Goal: Task Accomplishment & Management: Complete application form

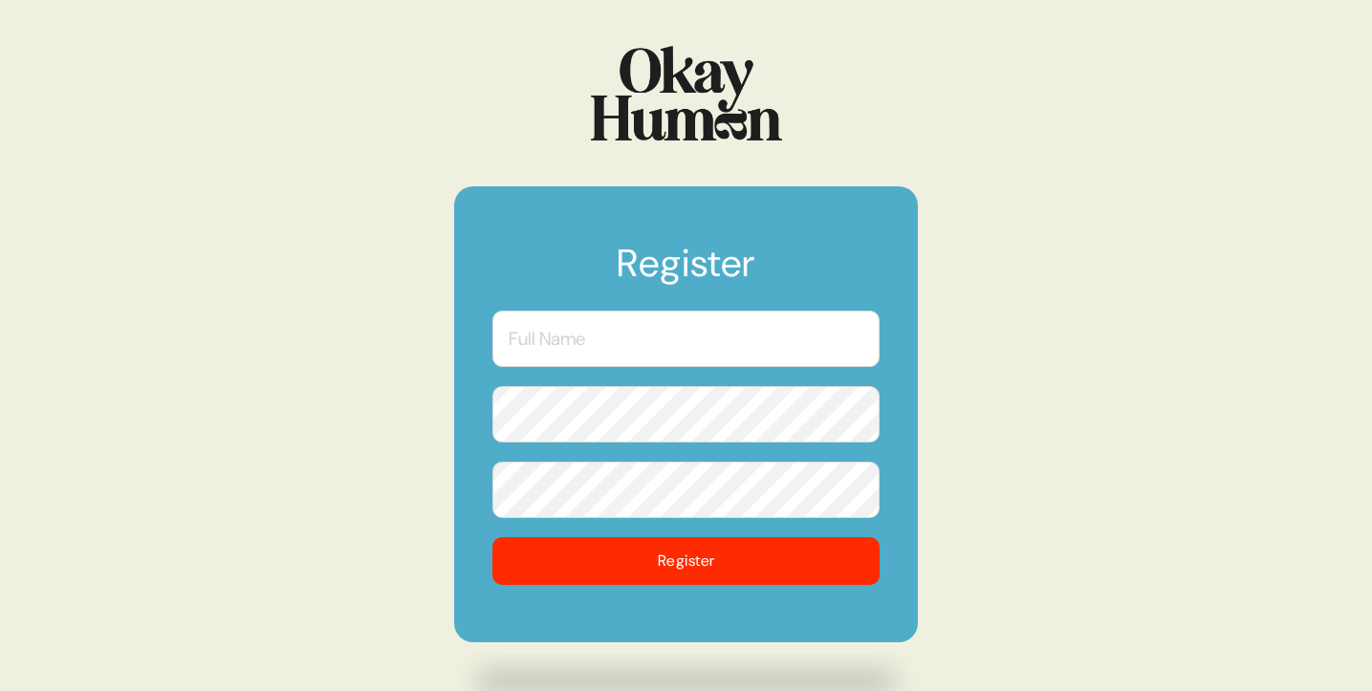
click at [723, 330] on input "text" at bounding box center [685, 339] width 387 height 56
type input "Lish"
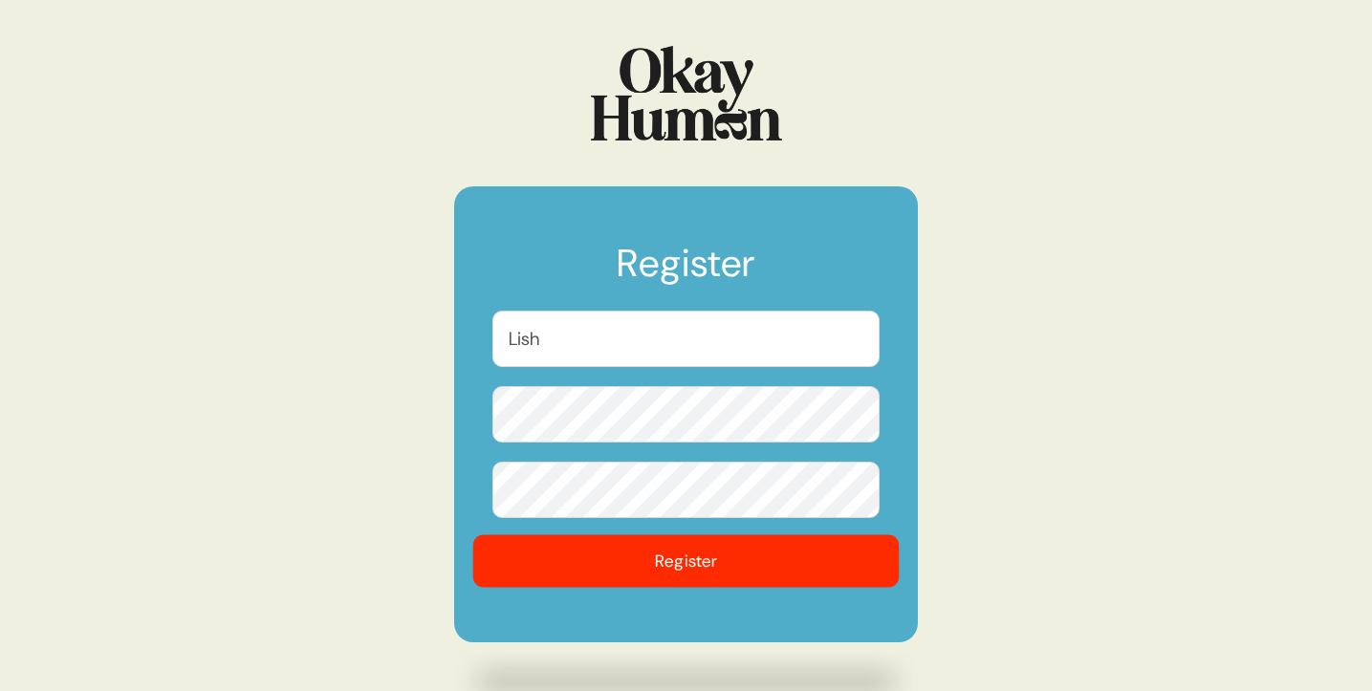
click at [700, 568] on button "Register" at bounding box center [686, 561] width 426 height 53
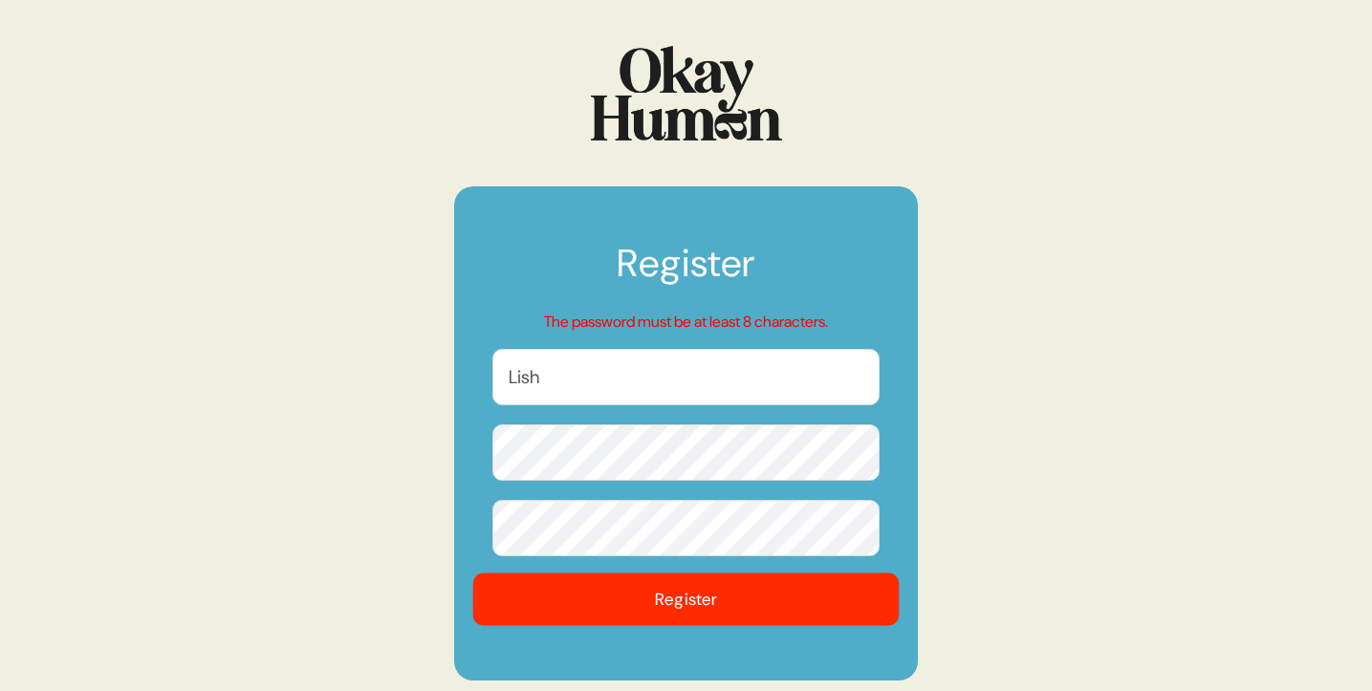
click at [677, 596] on button "Register" at bounding box center [686, 600] width 426 height 53
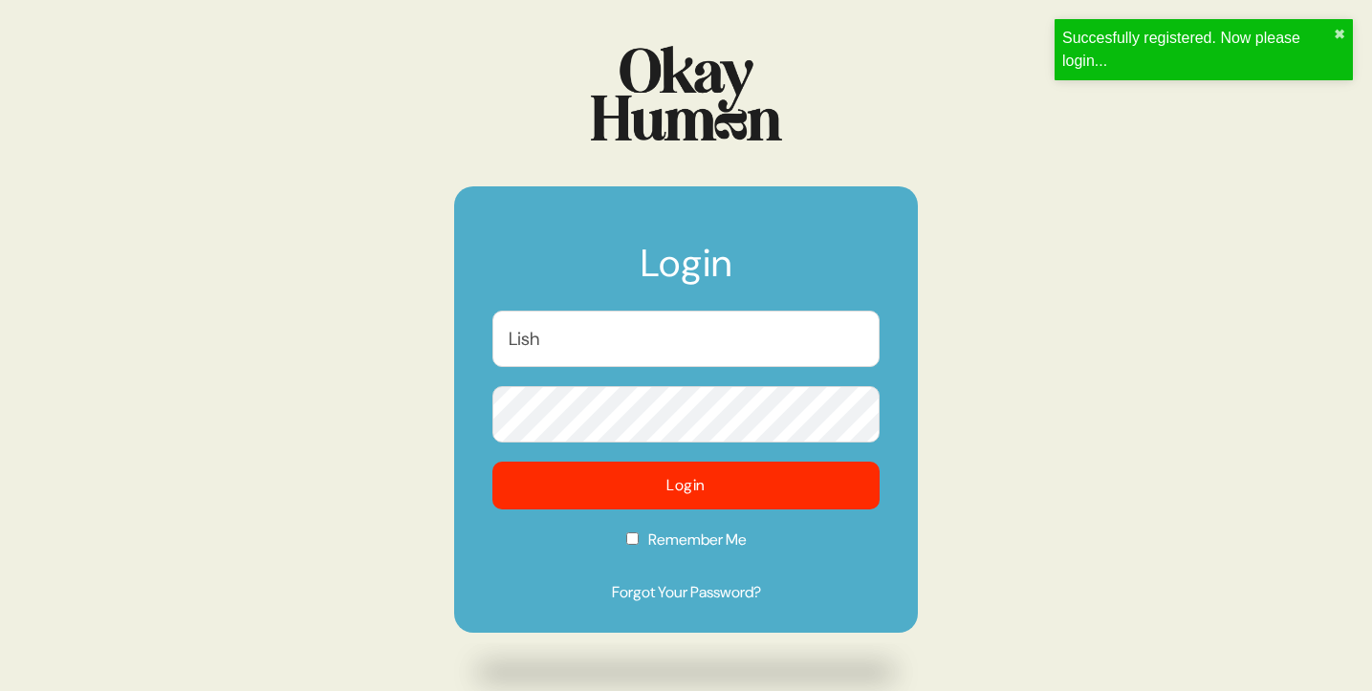
click at [614, 341] on input "Lish" at bounding box center [685, 339] width 387 height 56
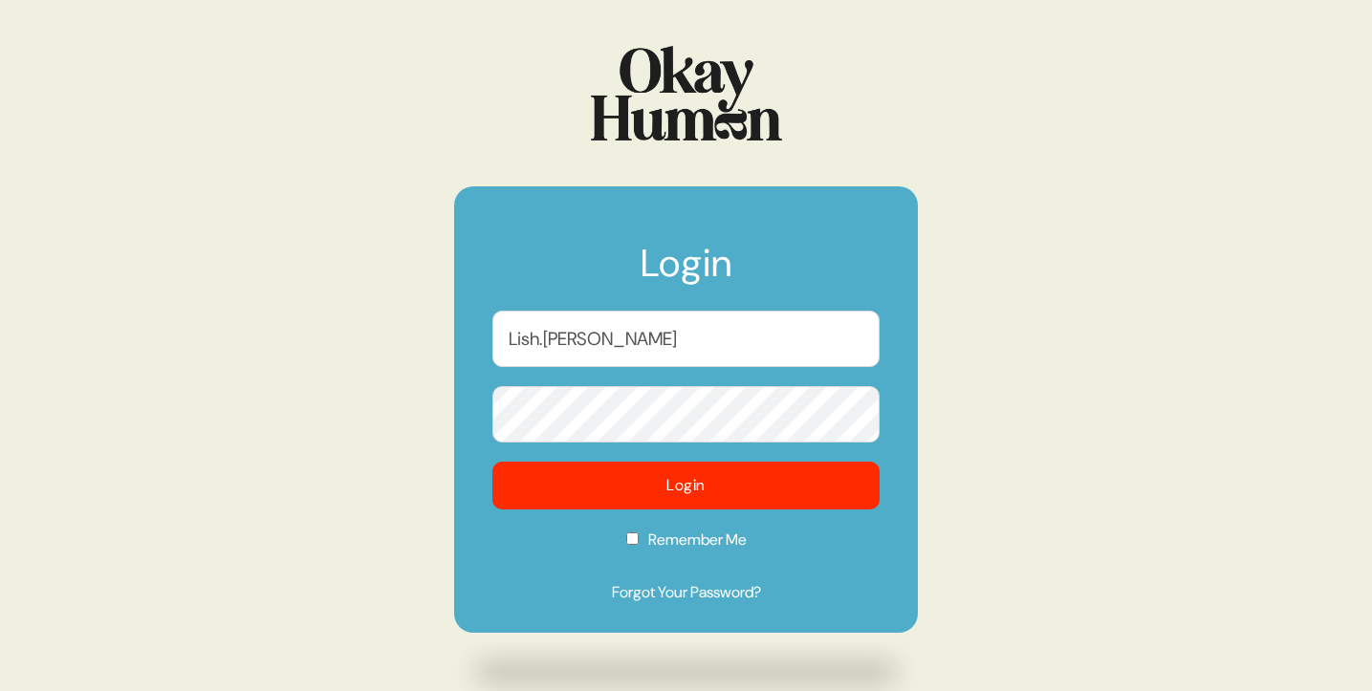
type input "[EMAIL_ADDRESS][PERSON_NAME][DOMAIN_NAME]"
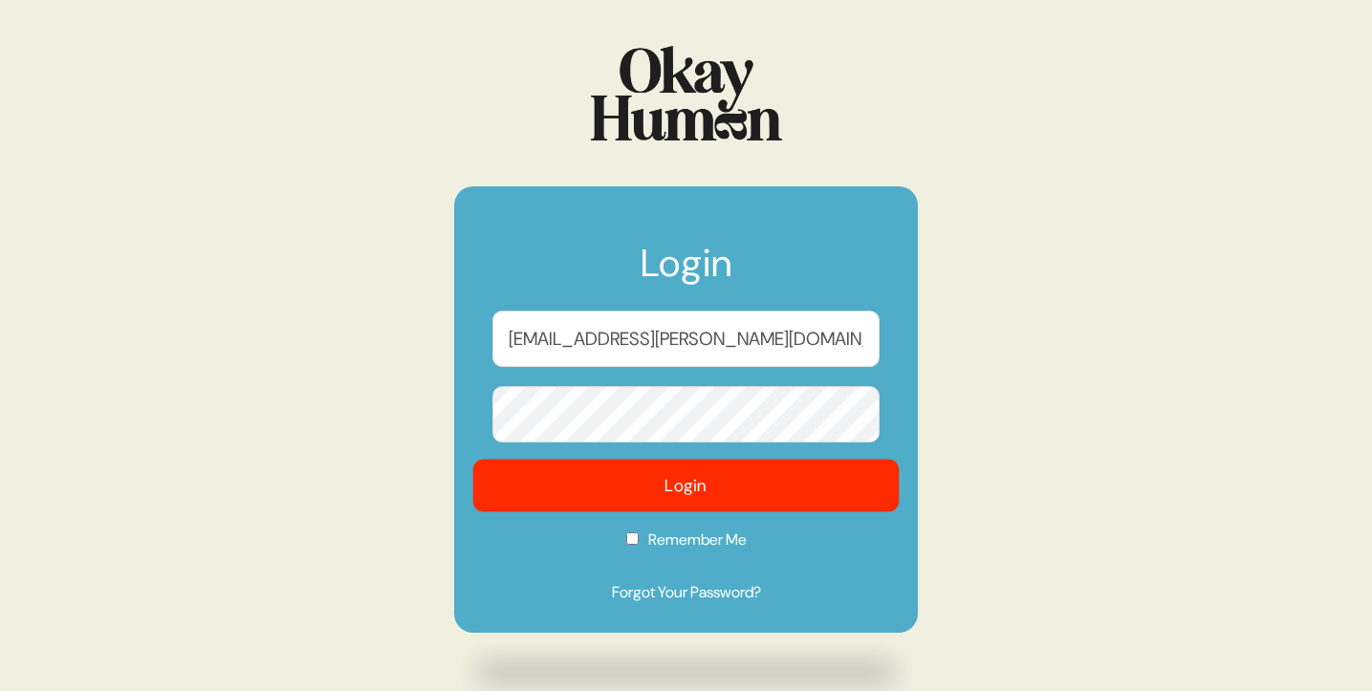
click at [694, 487] on button "Login" at bounding box center [686, 486] width 426 height 53
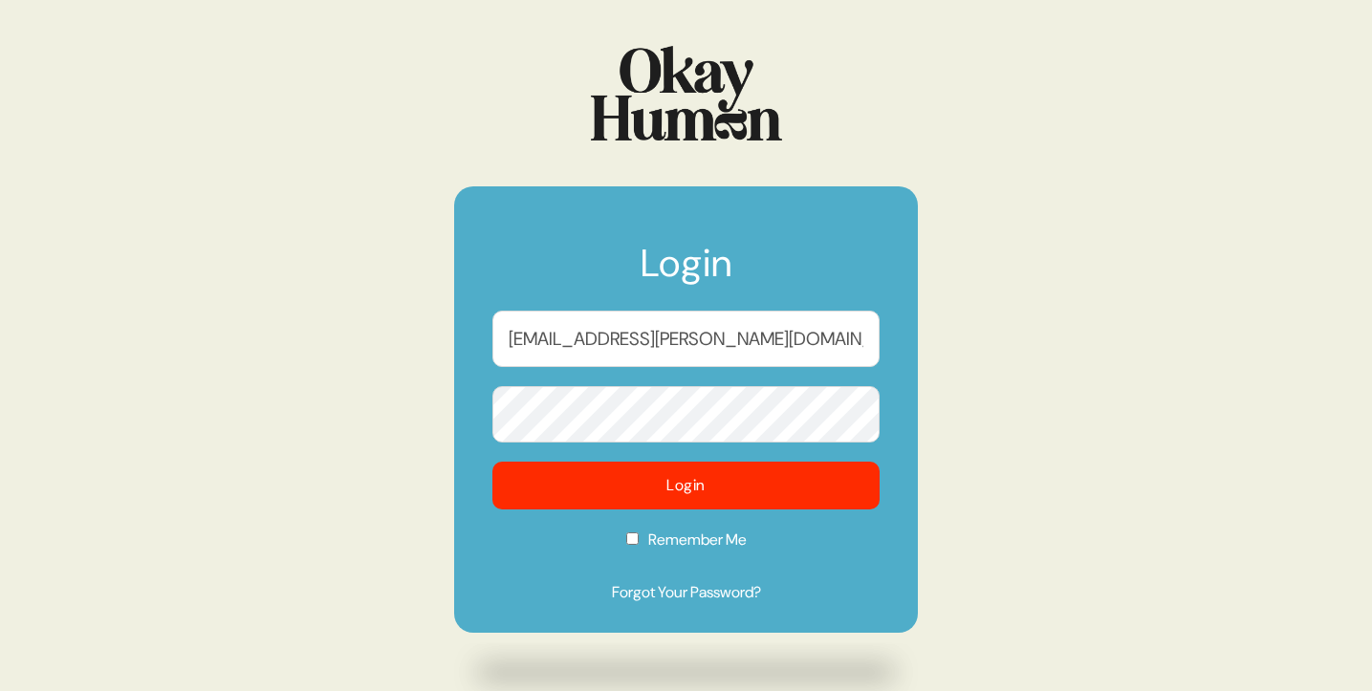
click at [627, 536] on input "Remember Me" at bounding box center [632, 538] width 12 height 12
checkbox input "true"
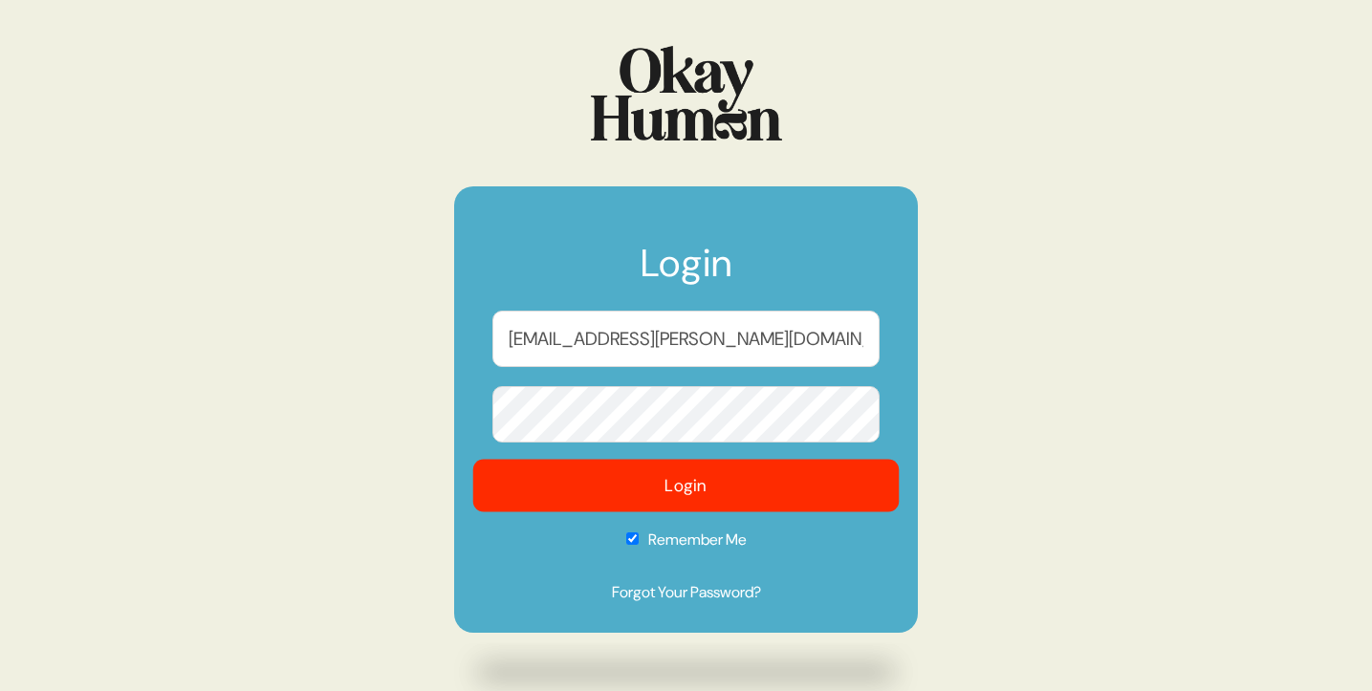
click at [702, 487] on button "Login" at bounding box center [686, 486] width 426 height 53
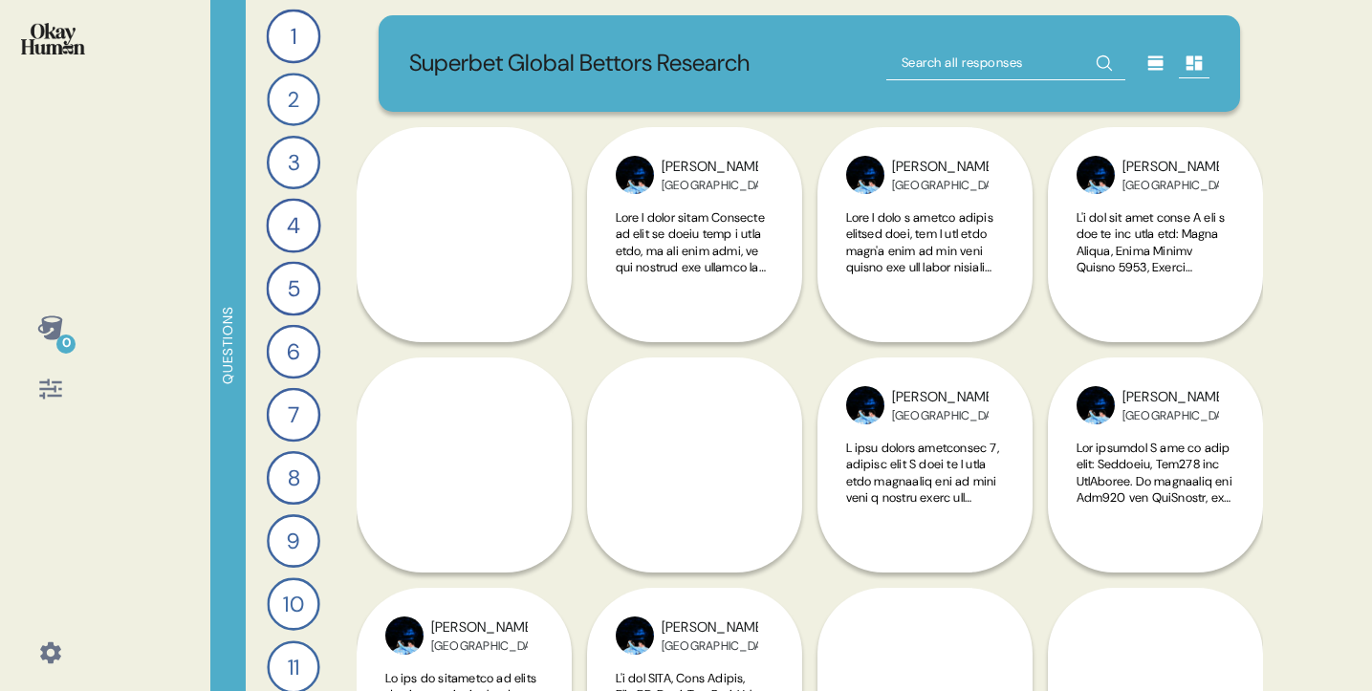
click at [44, 389] on icon at bounding box center [50, 390] width 22 height 20
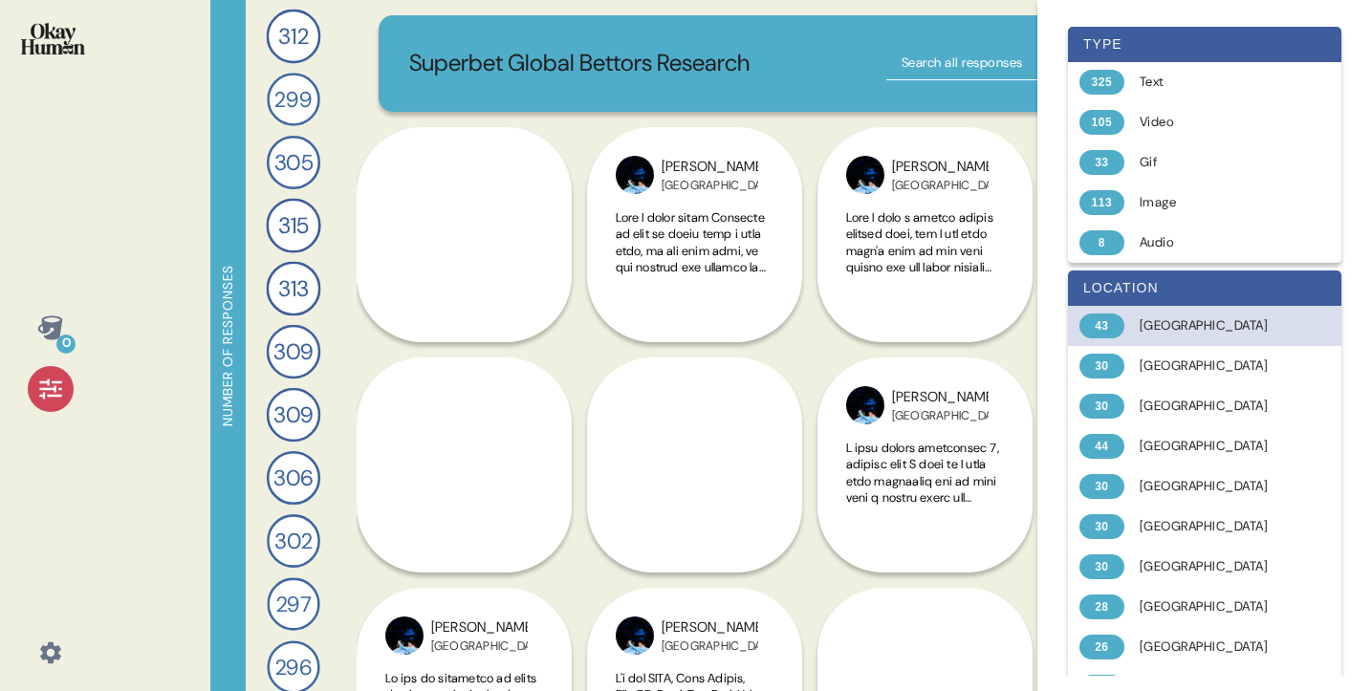
click at [1150, 330] on div "[GEOGRAPHIC_DATA]" at bounding box center [1216, 325] width 152 height 19
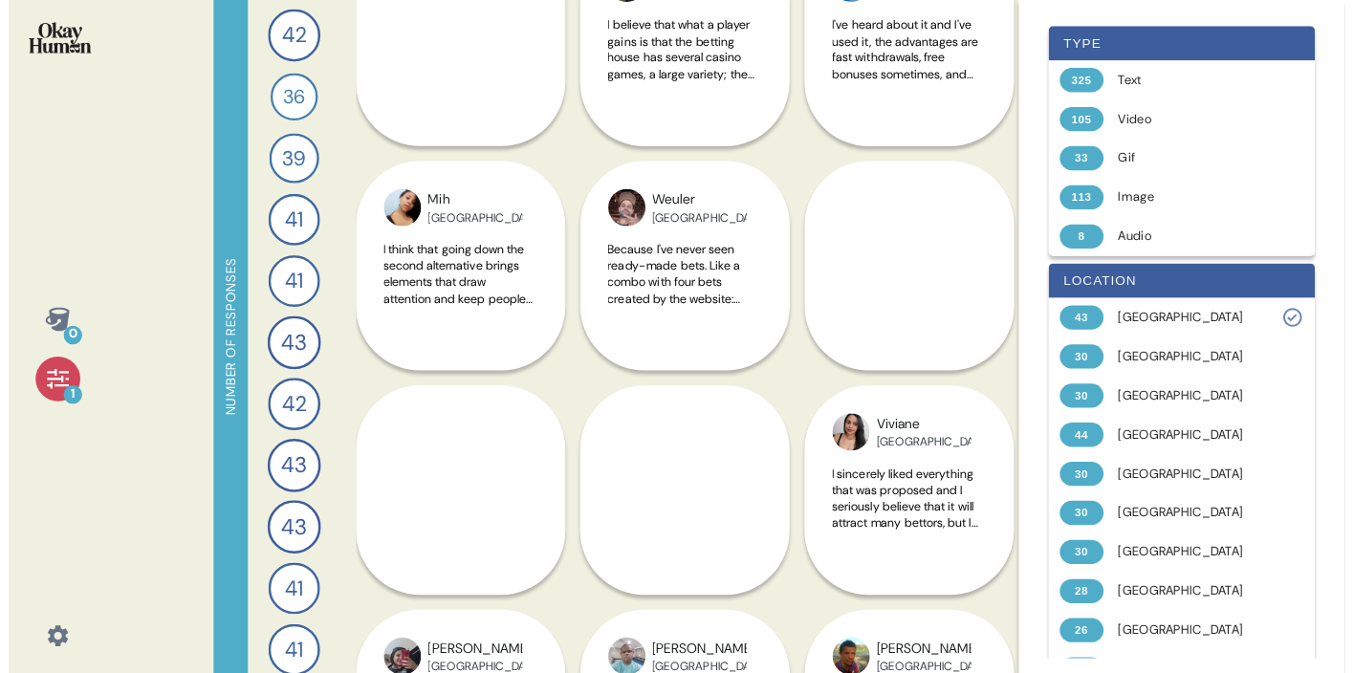
scroll to position [654, 0]
